Goal: Task Accomplishment & Management: Use online tool/utility

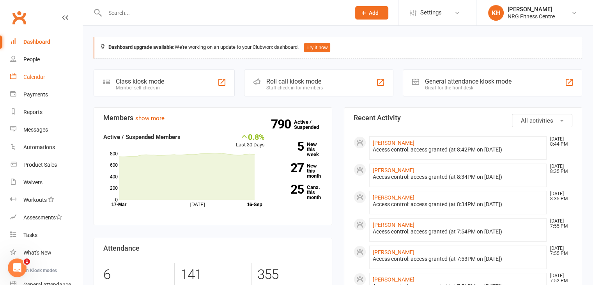
click at [23, 77] on link "Calendar" at bounding box center [46, 77] width 72 height 18
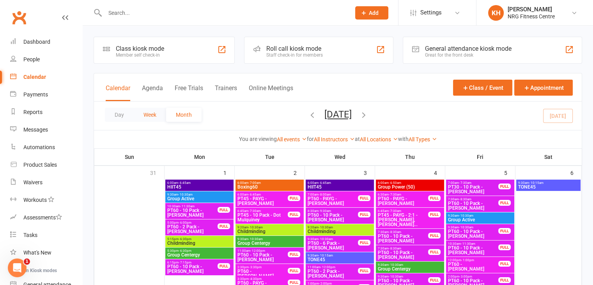
click at [150, 113] on button "Week" at bounding box center [150, 115] width 32 height 14
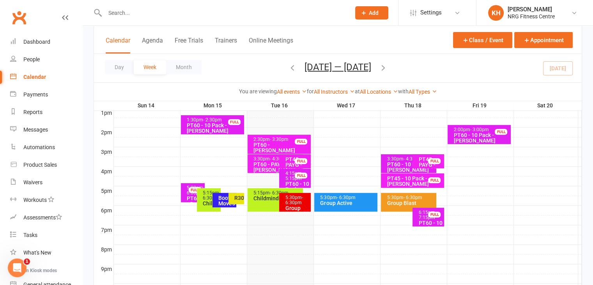
scroll to position [305, 0]
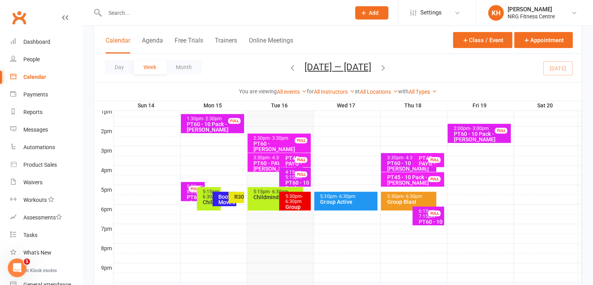
click at [294, 199] on span "- 6:30pm" at bounding box center [294, 198] width 18 height 11
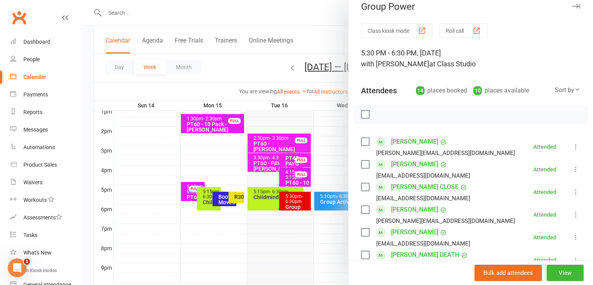
scroll to position [0, 0]
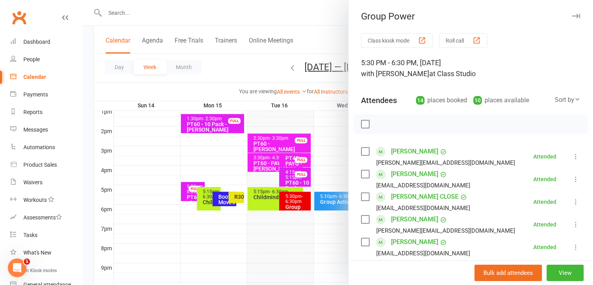
click at [572, 14] on icon "button" at bounding box center [576, 16] width 8 height 5
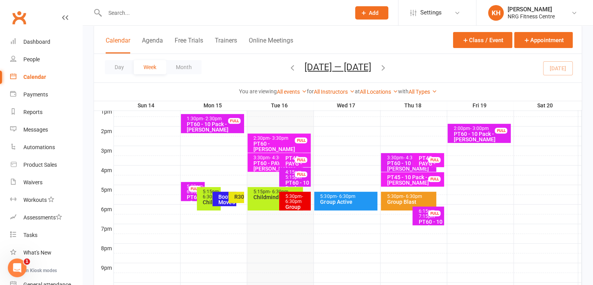
click at [269, 202] on div "5:15pm - 6:30pm Childminding" at bounding box center [275, 198] width 55 height 23
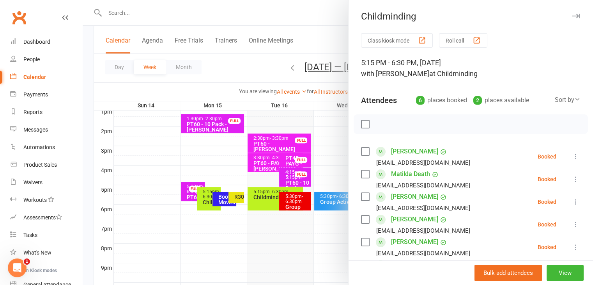
click at [572, 156] on icon at bounding box center [576, 156] width 8 height 8
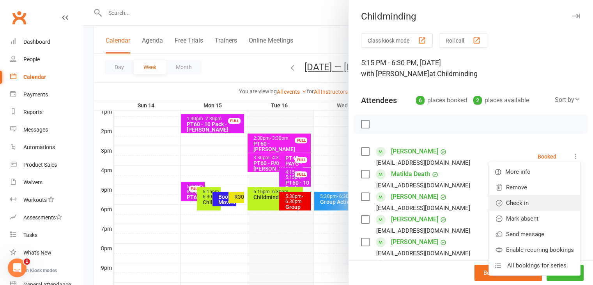
drag, startPoint x: 507, startPoint y: 201, endPoint x: 510, endPoint y: 197, distance: 5.2
click at [507, 201] on link "Check in" at bounding box center [534, 203] width 91 height 16
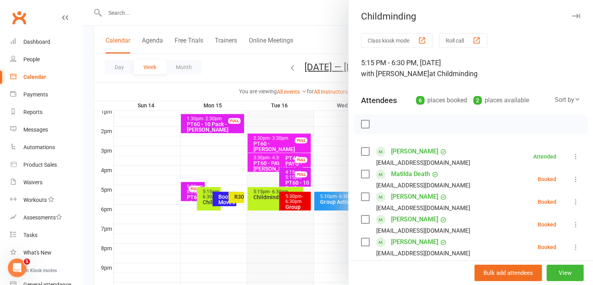
click at [572, 181] on icon at bounding box center [576, 179] width 8 height 8
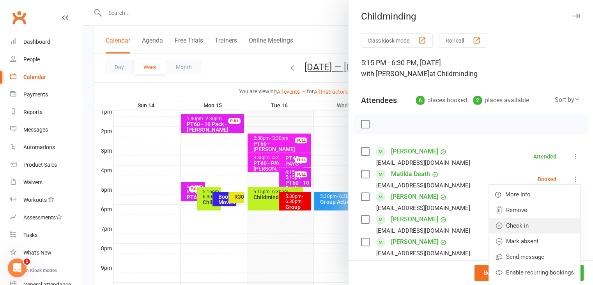
click at [510, 230] on link "Check in" at bounding box center [534, 226] width 91 height 16
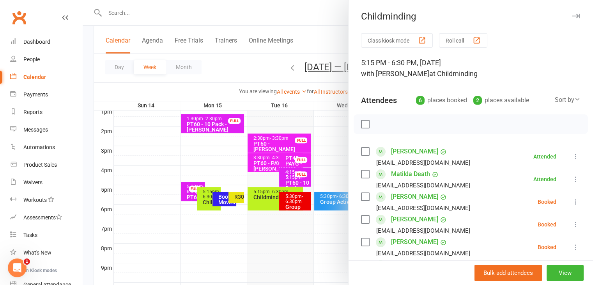
click at [572, 202] on icon at bounding box center [576, 202] width 8 height 8
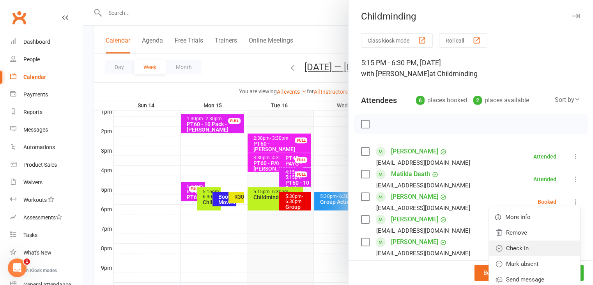
click at [510, 244] on link "Check in" at bounding box center [534, 248] width 91 height 16
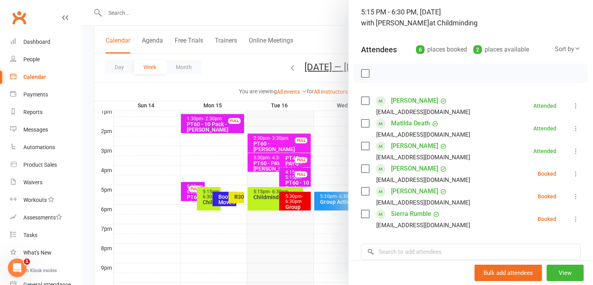
scroll to position [51, 0]
click at [572, 171] on icon at bounding box center [576, 173] width 8 height 8
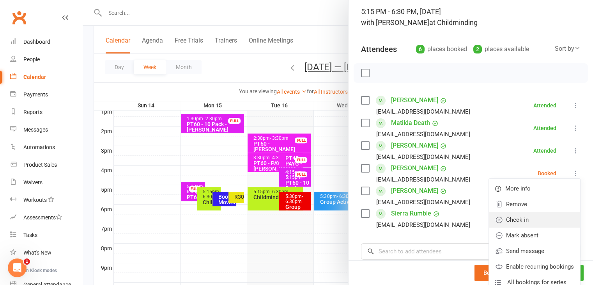
click at [509, 218] on link "Check in" at bounding box center [534, 220] width 91 height 16
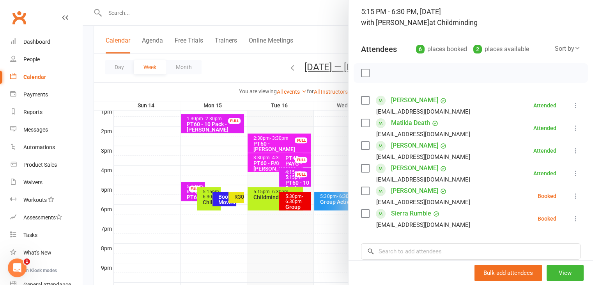
click at [572, 195] on icon at bounding box center [576, 196] width 8 height 8
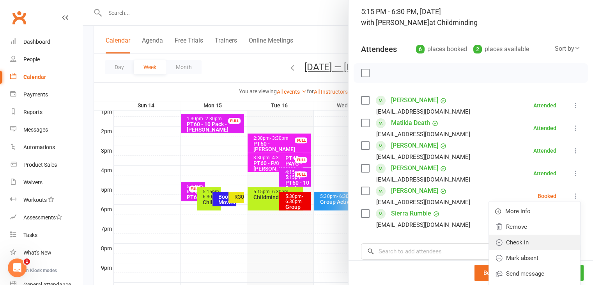
click at [503, 241] on link "Check in" at bounding box center [534, 242] width 91 height 16
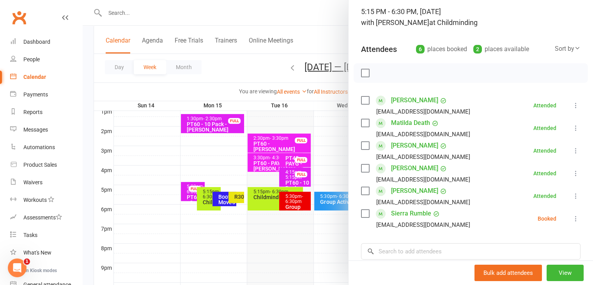
click at [572, 218] on icon at bounding box center [576, 219] width 8 height 8
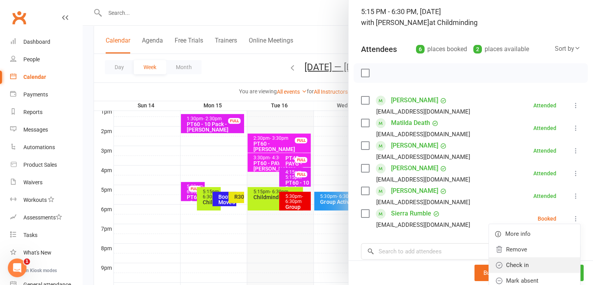
click at [523, 268] on link "Check in" at bounding box center [534, 265] width 91 height 16
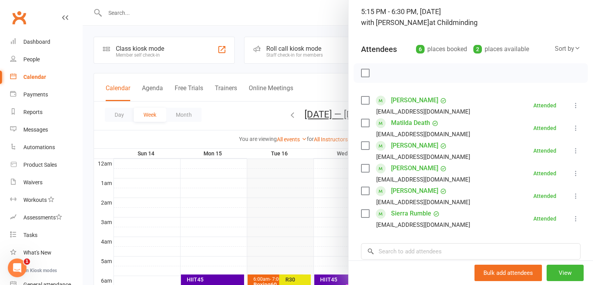
scroll to position [0, 0]
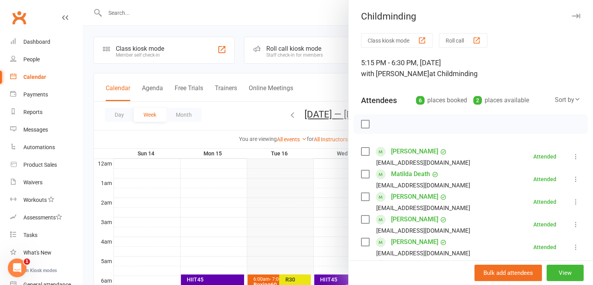
click at [572, 14] on icon "button" at bounding box center [576, 16] width 8 height 5
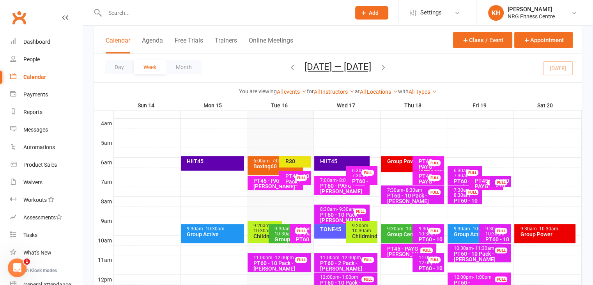
scroll to position [112, 0]
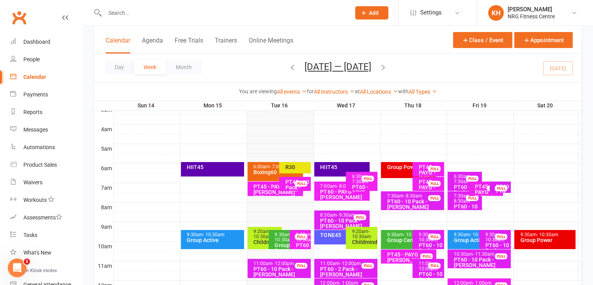
click at [341, 166] on div "HIIT45" at bounding box center [344, 166] width 48 height 5
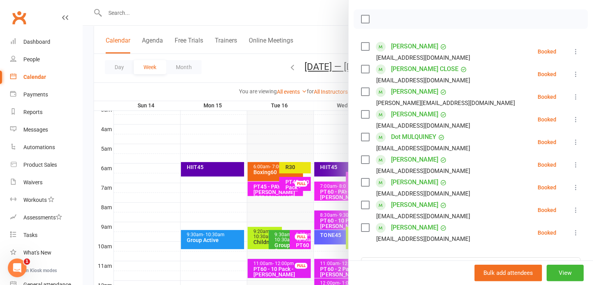
scroll to position [0, 0]
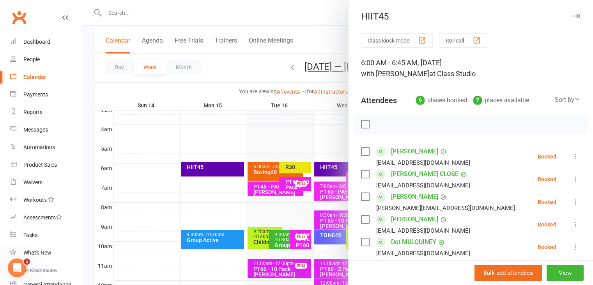
click at [572, 16] on icon "button" at bounding box center [576, 16] width 8 height 5
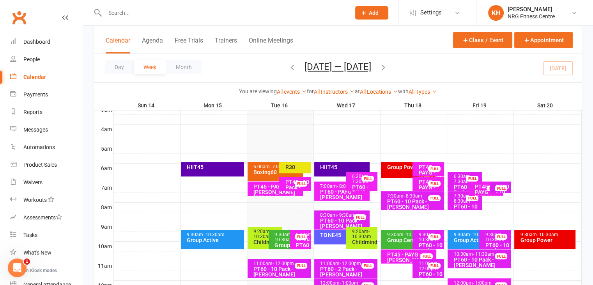
click at [324, 239] on div "TONE45" at bounding box center [341, 237] width 55 height 14
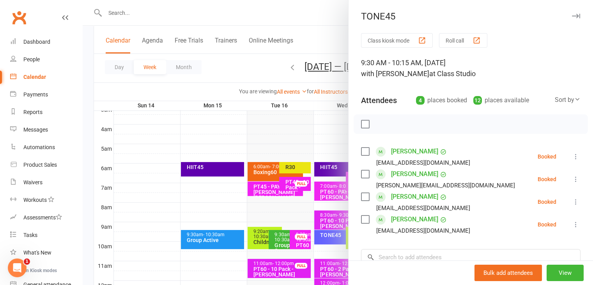
click at [572, 16] on icon "button" at bounding box center [576, 16] width 8 height 5
